Goal: Information Seeking & Learning: Learn about a topic

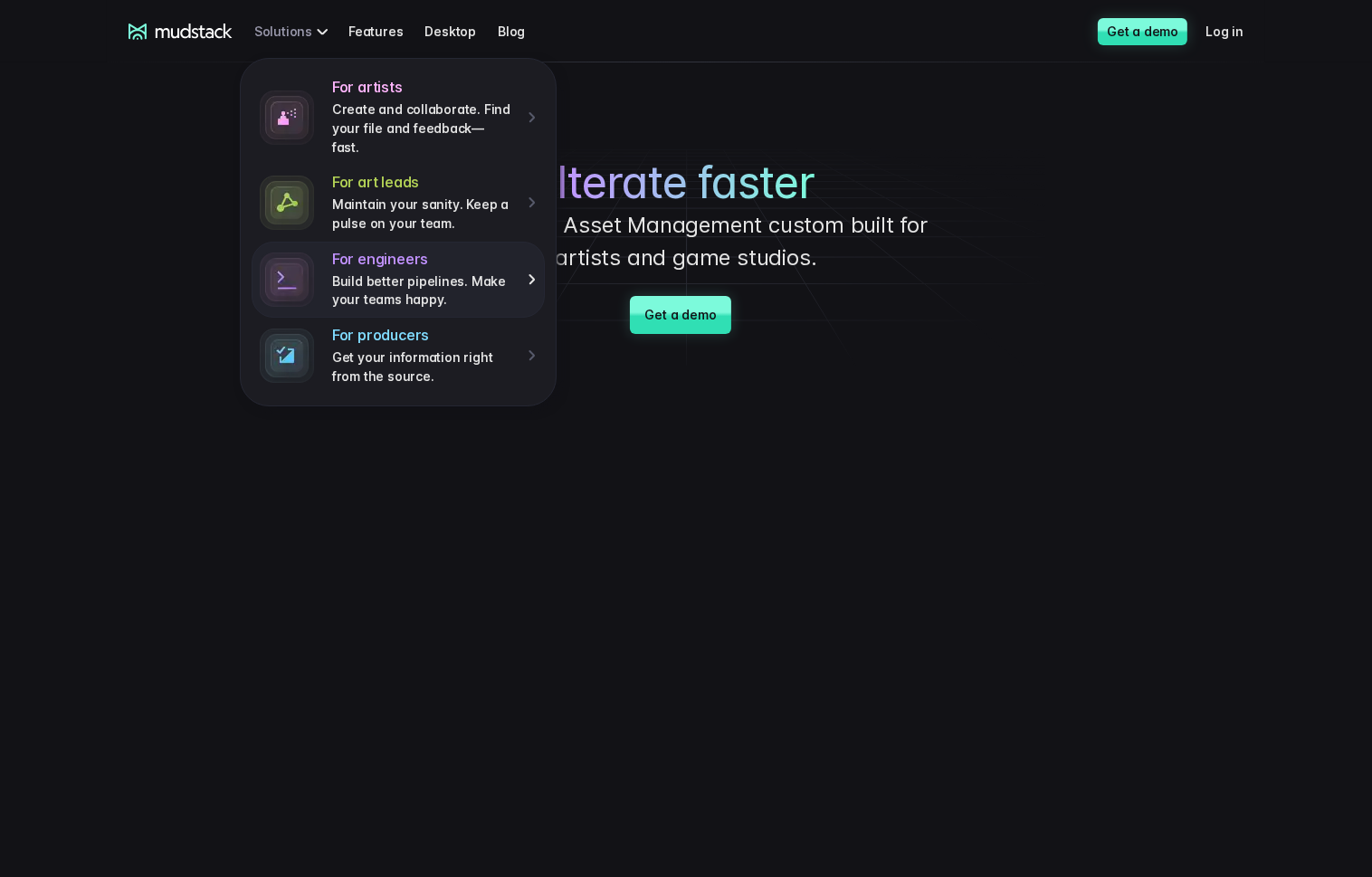
click at [358, 250] on h4 "For engineers" at bounding box center [424, 260] width 183 height 19
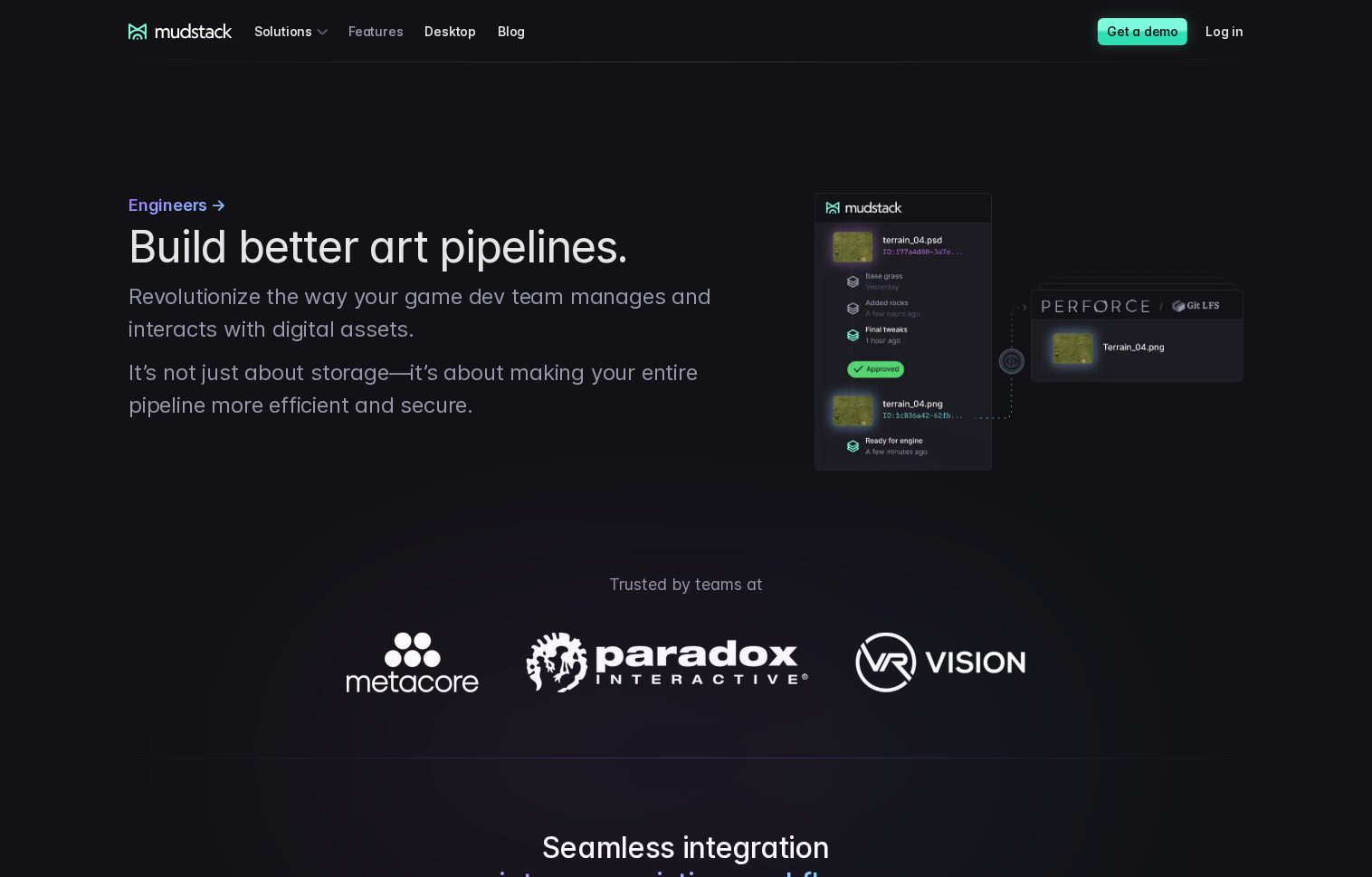
click at [374, 29] on link "Features" at bounding box center [386, 32] width 76 height 34
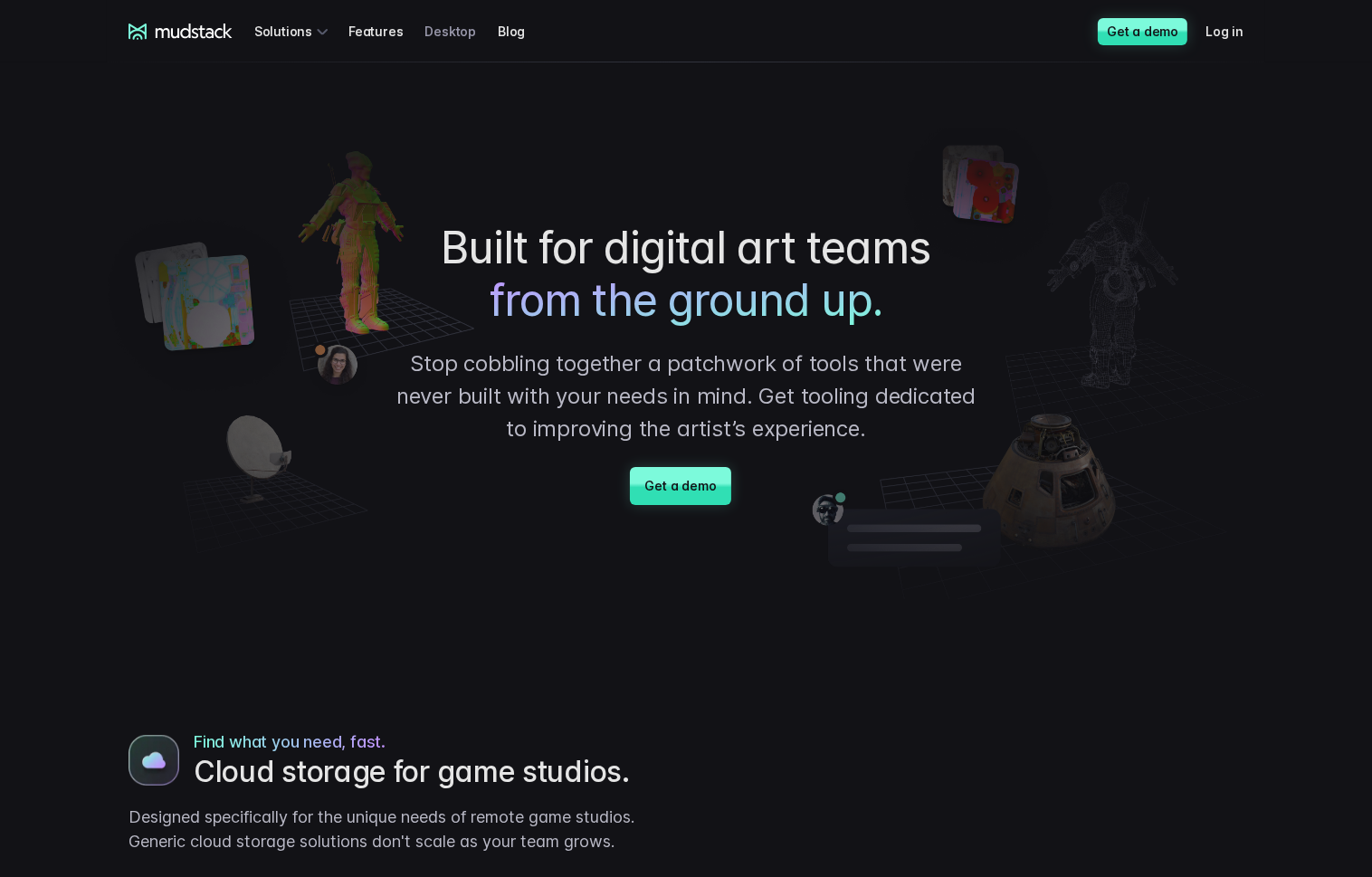
click at [440, 30] on link "Desktop" at bounding box center [461, 32] width 74 height 34
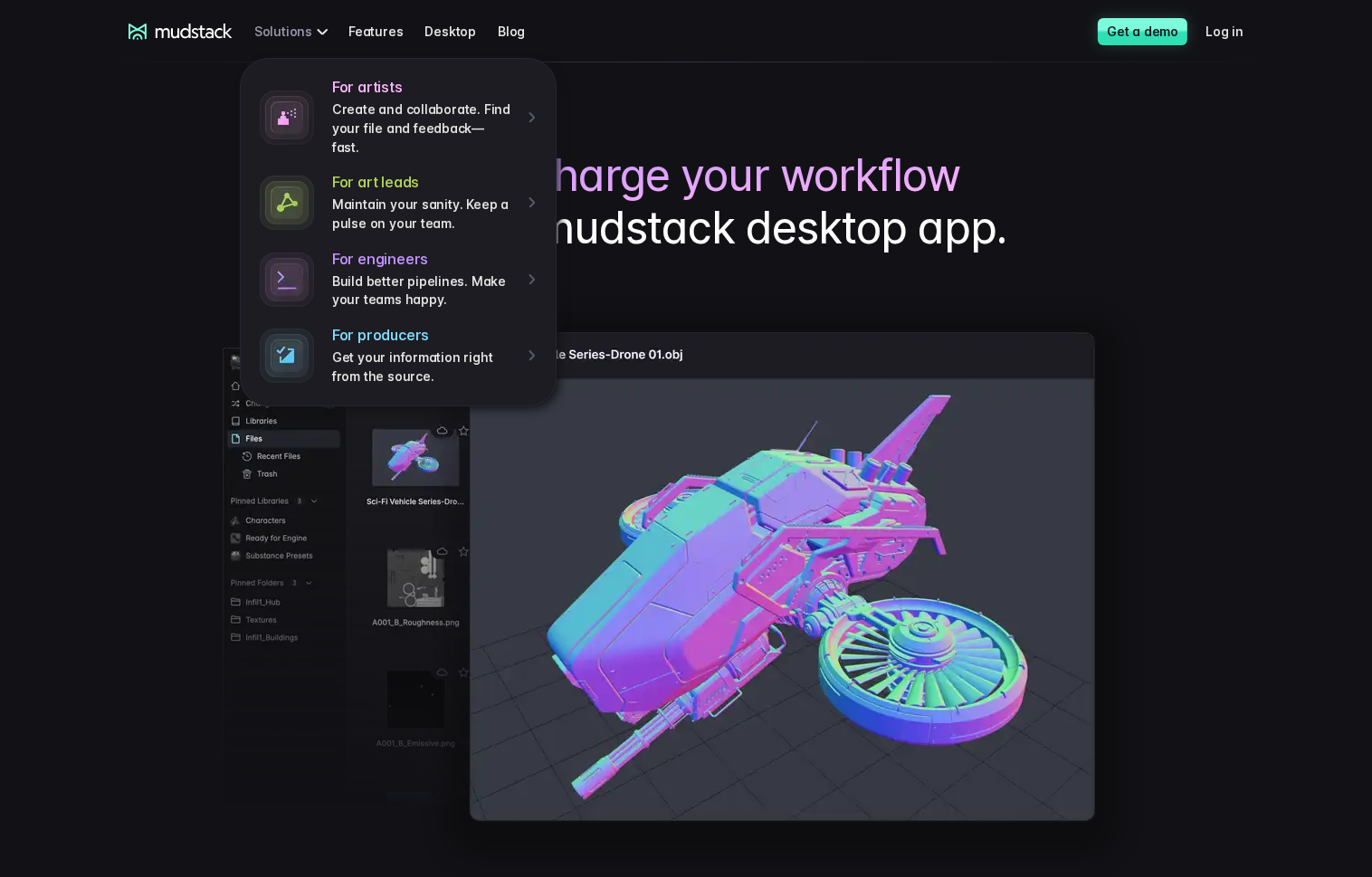
click at [294, 29] on div "For artists Create and collaborate. Find your file and feedback— fast. For art …" at bounding box center [293, 32] width 79 height 34
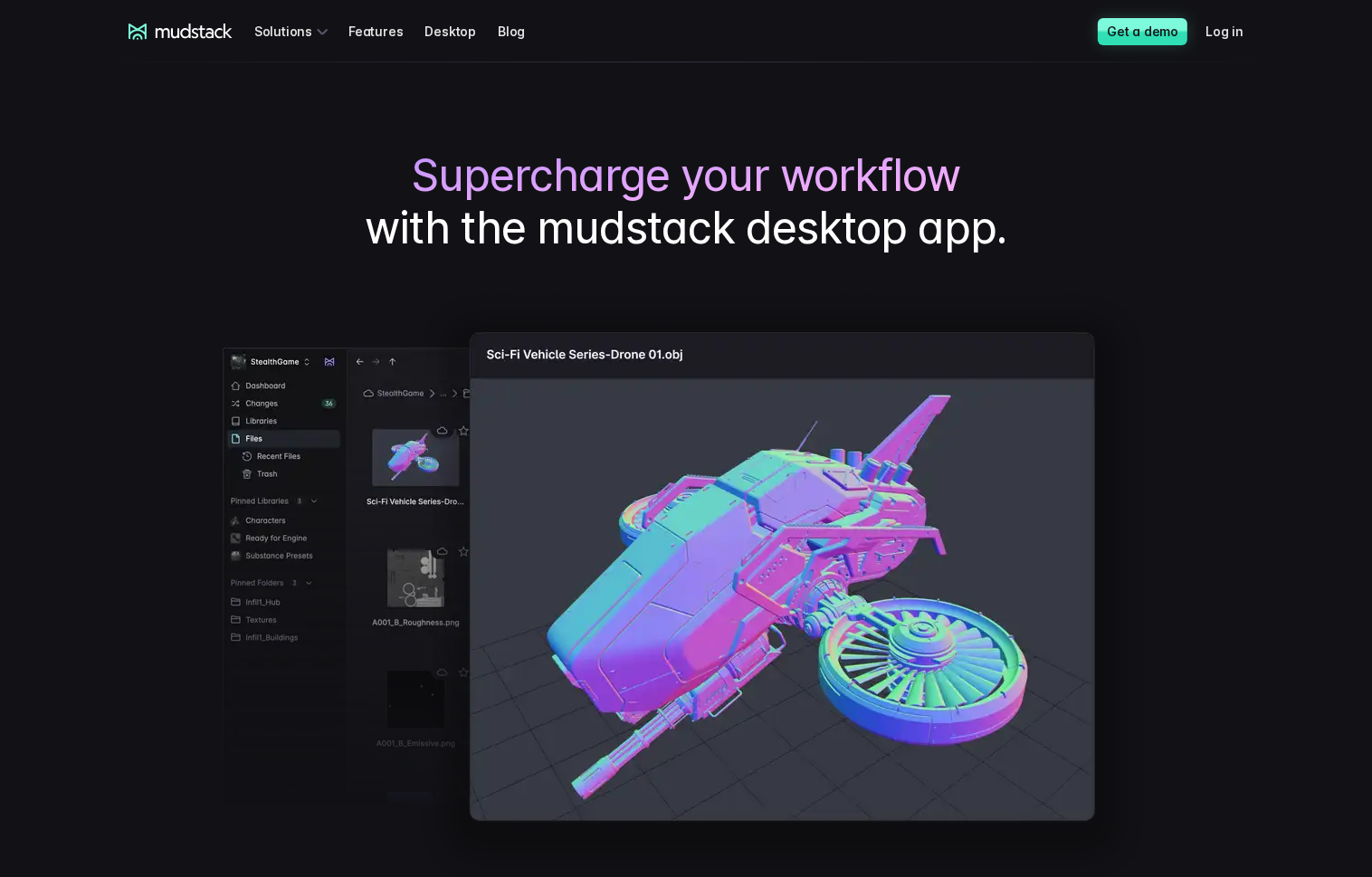
click at [185, 37] on icon at bounding box center [194, 31] width 77 height 15
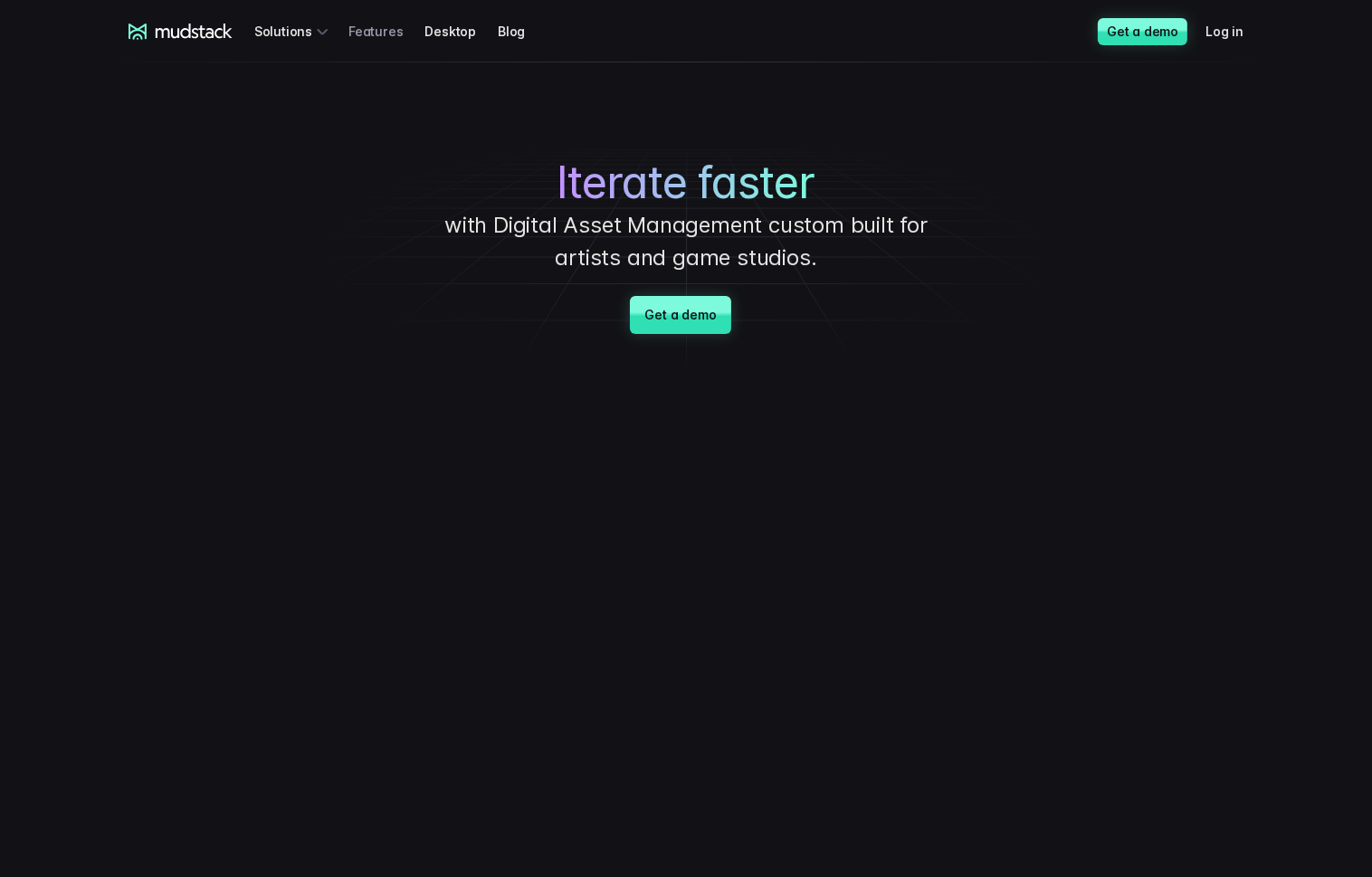
click at [358, 40] on link "Features" at bounding box center [386, 32] width 76 height 34
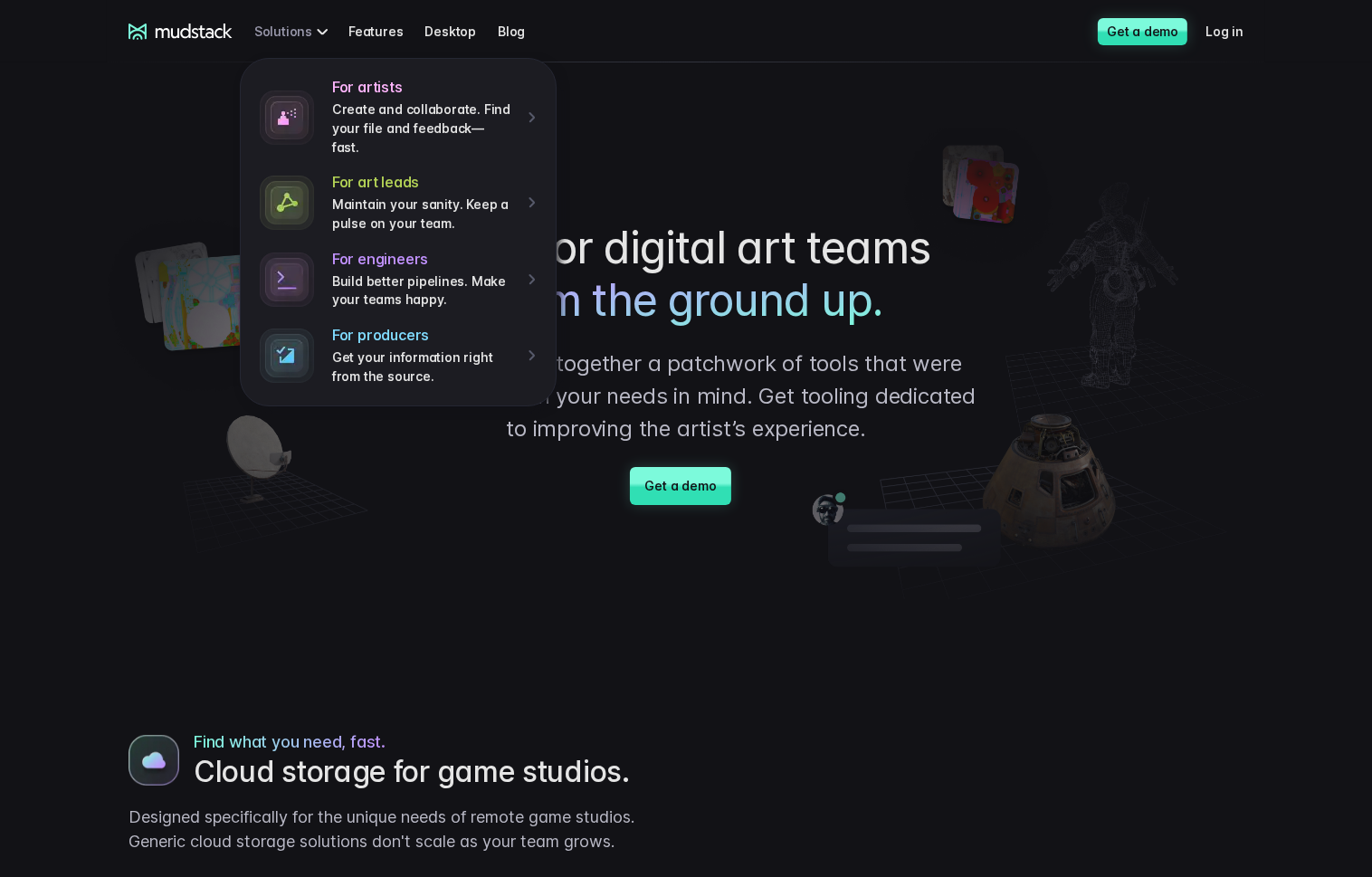
click at [262, 31] on div "For artists Create and collaborate. Find your file and feedback— fast. For art …" at bounding box center [293, 32] width 79 height 34
click at [208, 34] on icon at bounding box center [180, 31] width 104 height 16
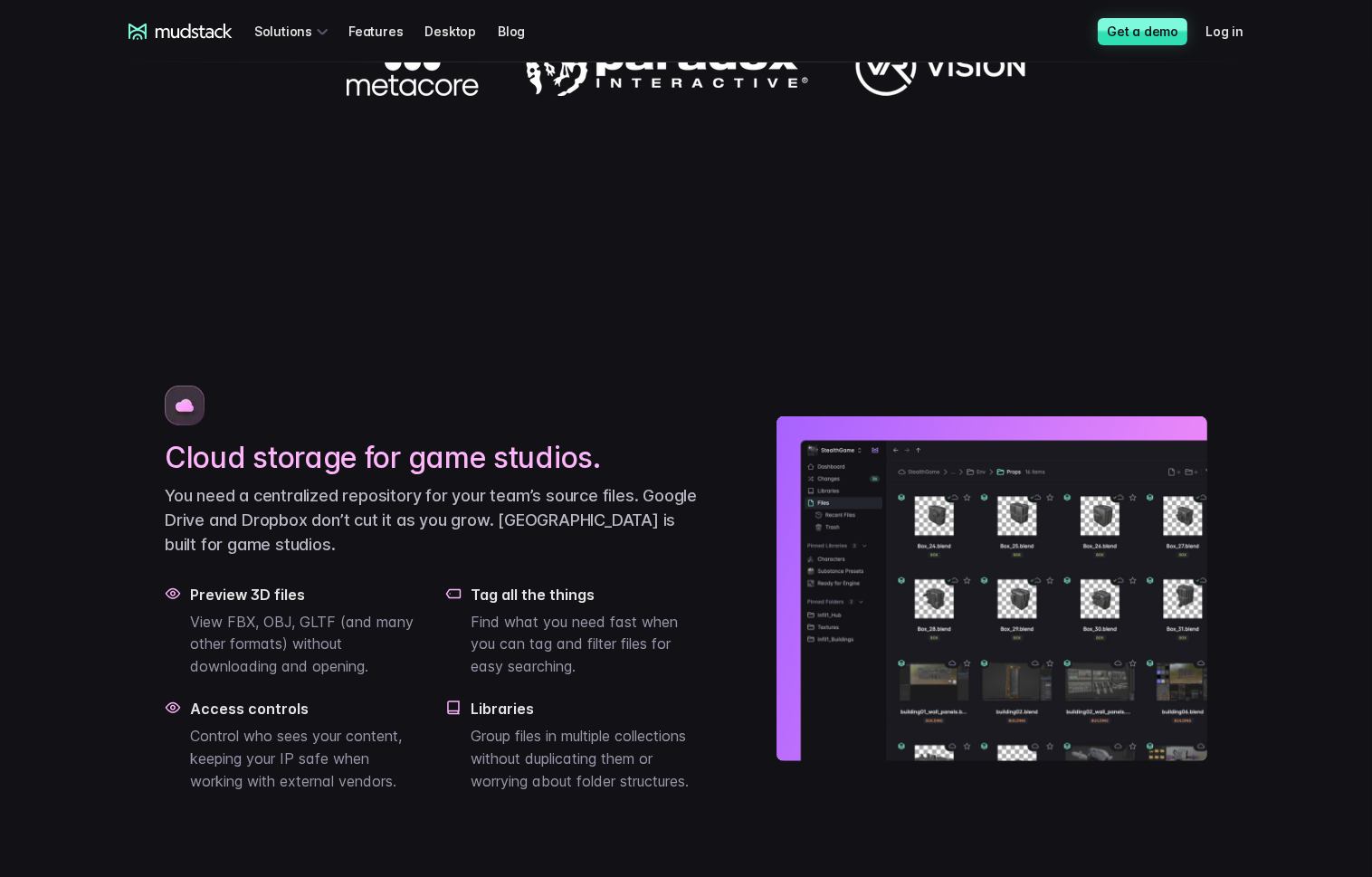
scroll to position [979, 0]
